Goal: Navigation & Orientation: Find specific page/section

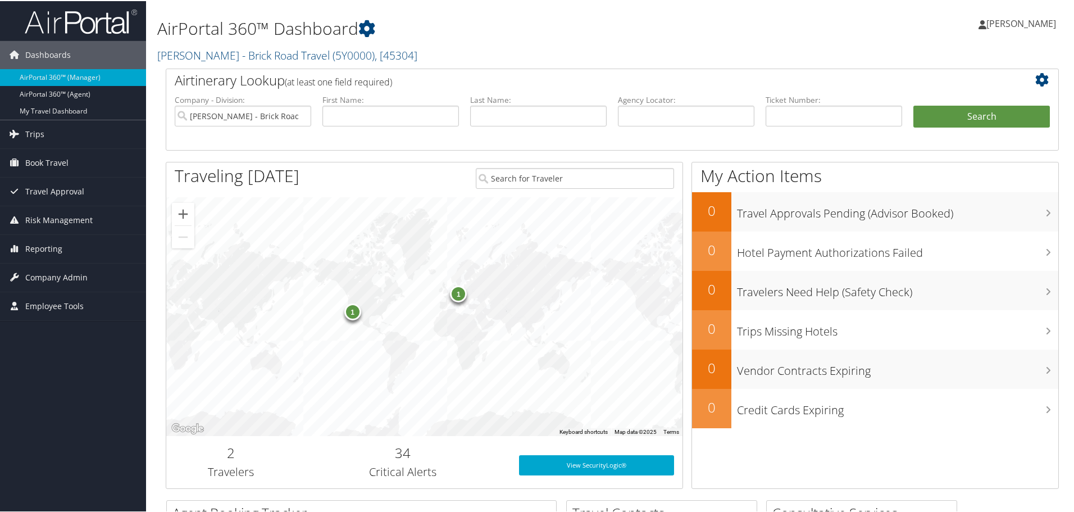
click at [352, 316] on div "1" at bounding box center [352, 310] width 17 height 17
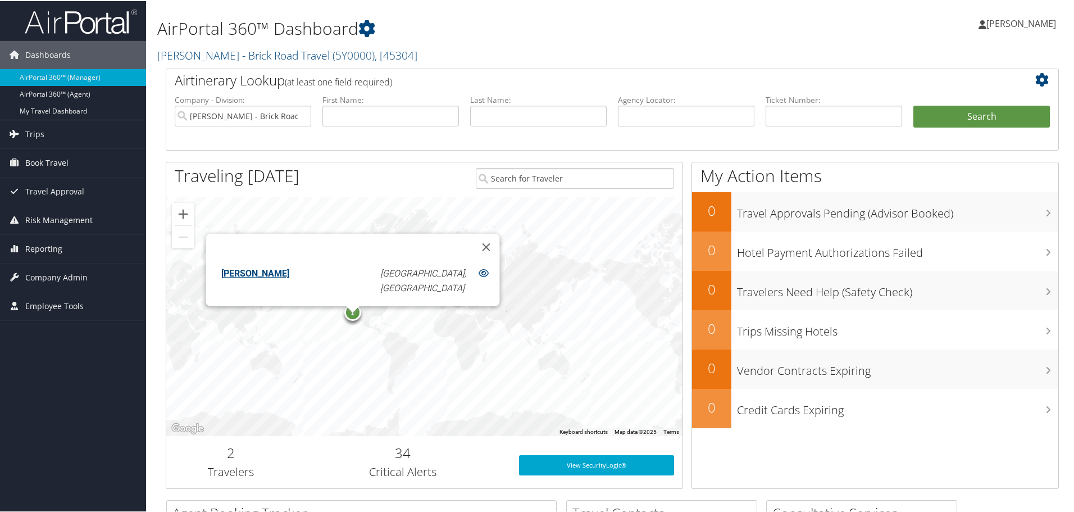
click at [301, 342] on div "1 1 Preston Simons Los Angeles, CA" at bounding box center [424, 315] width 516 height 239
click at [461, 299] on div "1" at bounding box center [458, 293] width 17 height 17
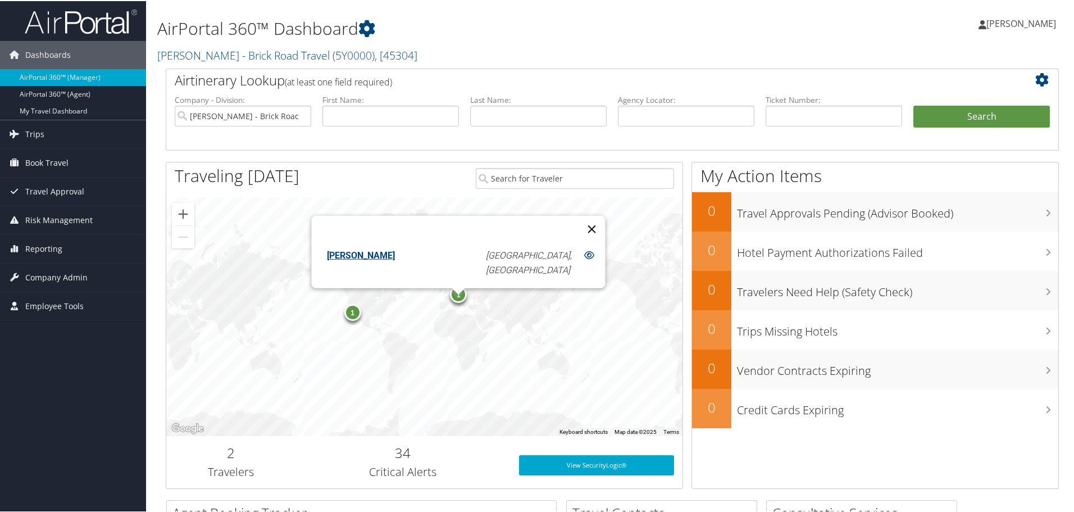
click at [578, 220] on button "Close" at bounding box center [591, 227] width 27 height 27
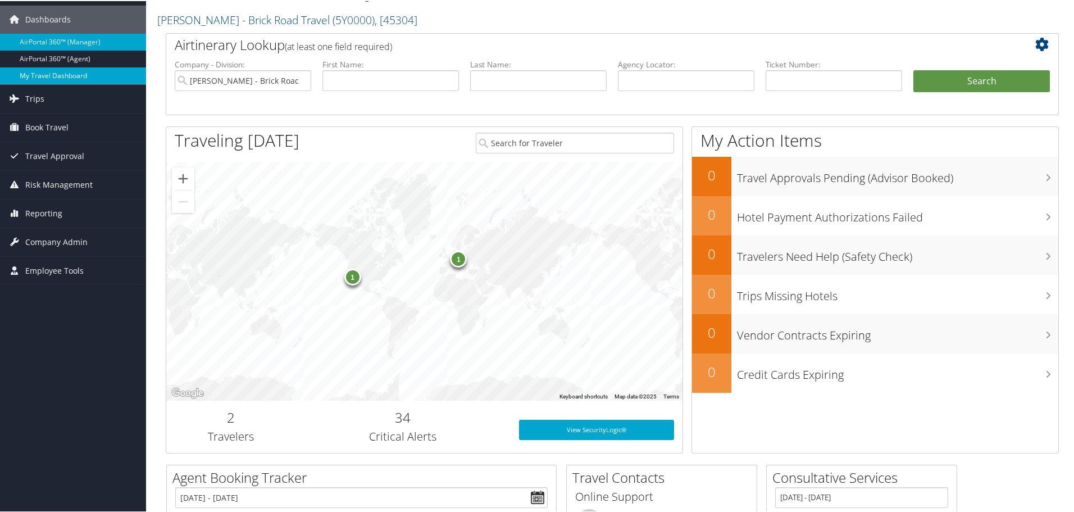
scroll to position [16, 0]
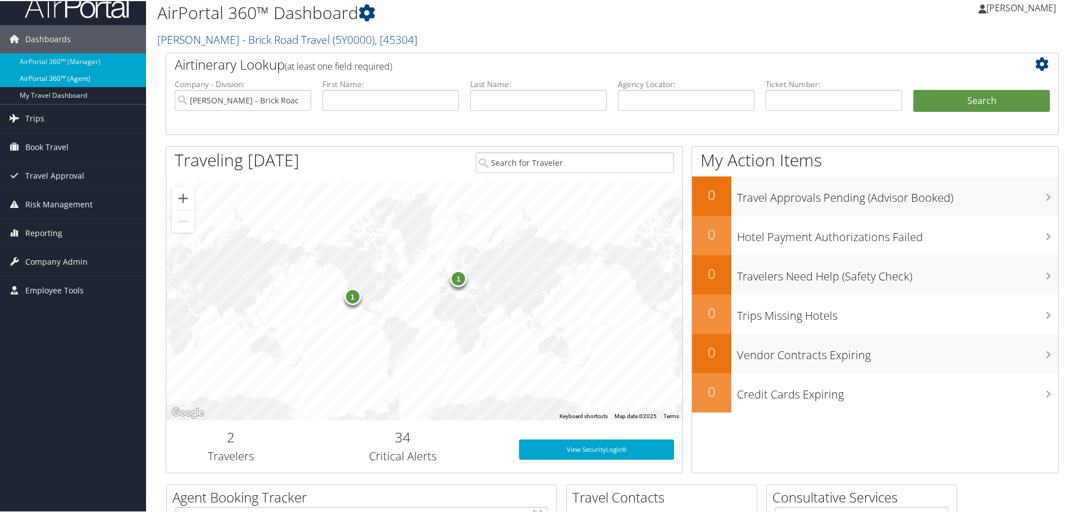
click at [53, 72] on link "AirPortal 360™ (Agent)" at bounding box center [73, 77] width 146 height 17
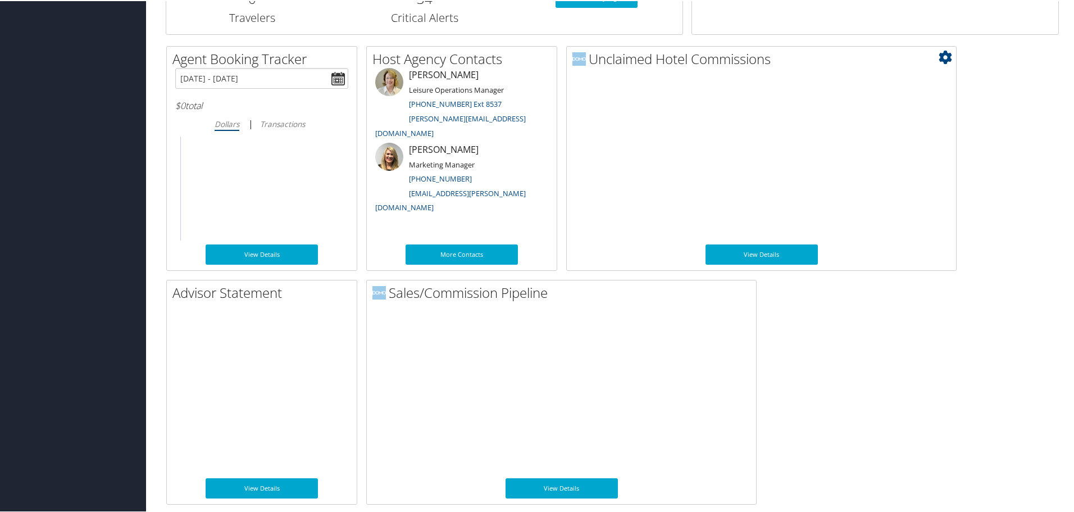
scroll to position [548, 0]
click at [574, 484] on link "View Details" at bounding box center [562, 487] width 112 height 20
